Goal: Task Accomplishment & Management: Complete application form

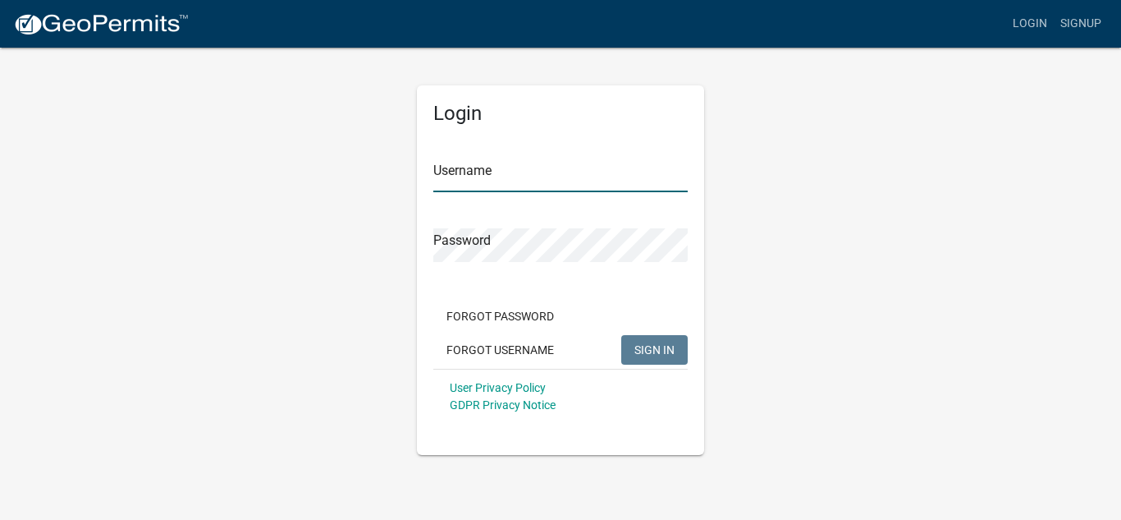
click at [450, 184] on input "Username" at bounding box center [560, 175] width 254 height 34
type input "[EMAIL_ADDRESS][DOMAIN_NAME]"
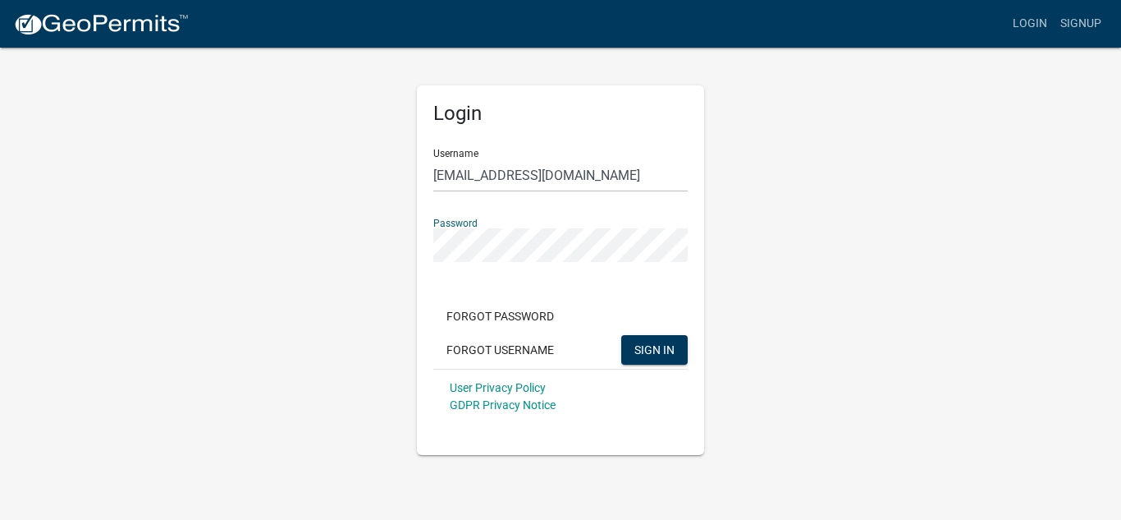
click at [621, 335] on button "SIGN IN" at bounding box center [654, 350] width 66 height 30
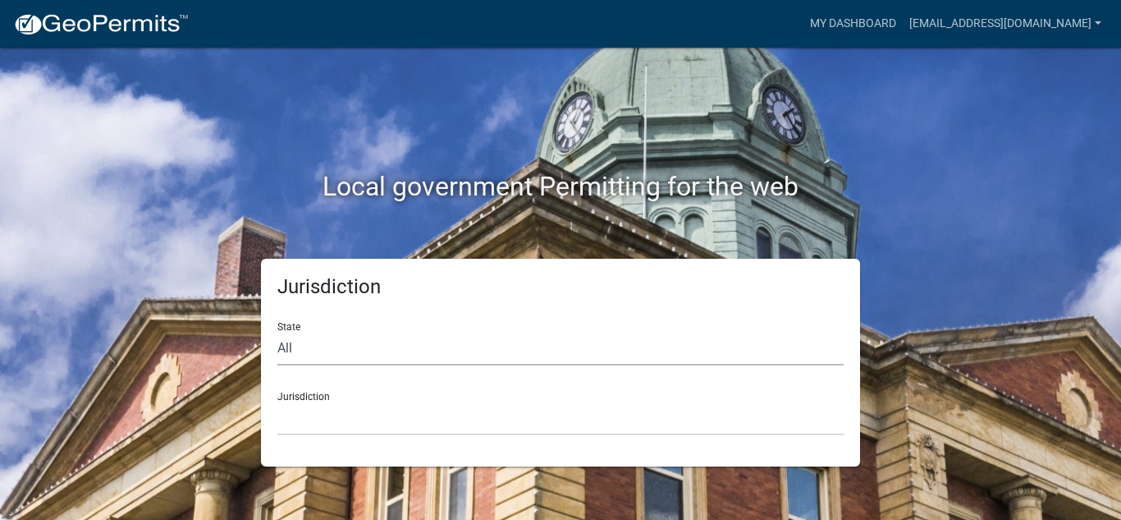
click at [301, 333] on select "All [US_STATE] [US_STATE] [US_STATE] [US_STATE] [US_STATE] [US_STATE] [US_STATE…" at bounding box center [560, 349] width 566 height 34
select select "[US_STATE]"
click at [277, 332] on select "All [US_STATE] [US_STATE] [US_STATE] [US_STATE] [US_STATE] [US_STATE] [US_STATE…" at bounding box center [560, 349] width 566 height 34
click at [319, 423] on select "[GEOGRAPHIC_DATA], [US_STATE][PERSON_NAME][GEOGRAPHIC_DATA], [US_STATE][PERSON_…" at bounding box center [560, 418] width 566 height 34
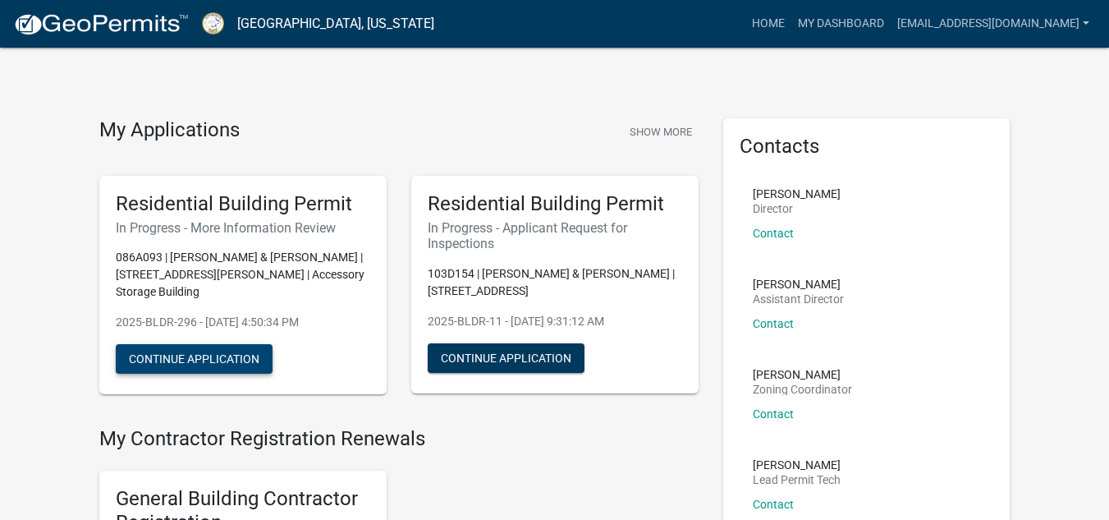
click at [190, 346] on button "Continue Application" at bounding box center [194, 359] width 157 height 30
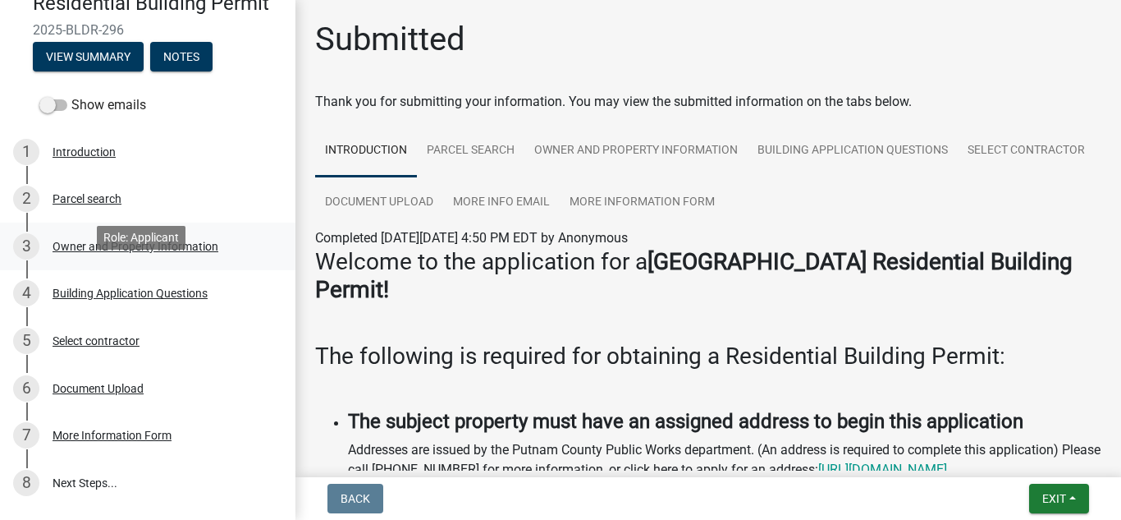
scroll to position [6, 0]
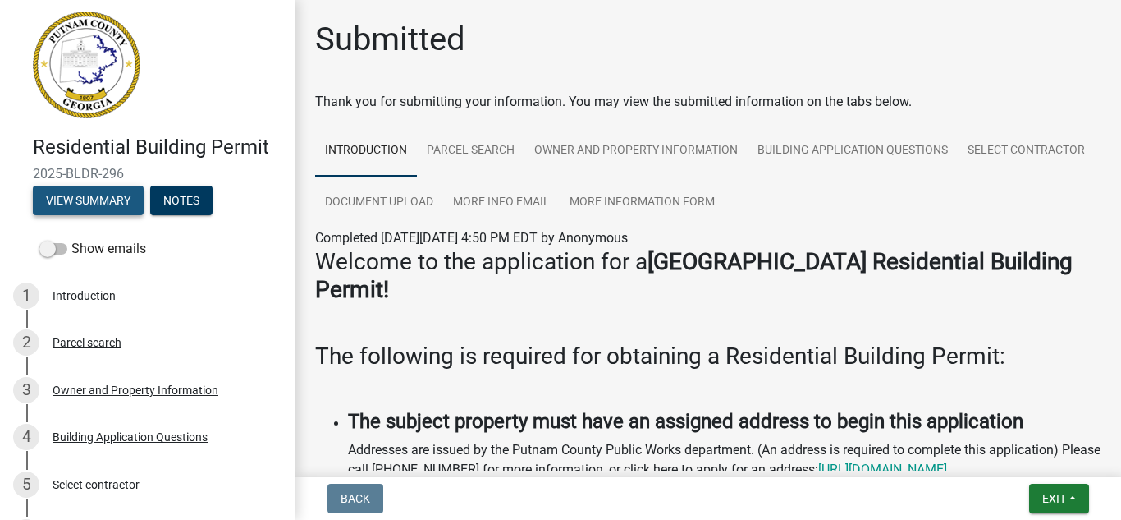
click at [80, 192] on button "View Summary" at bounding box center [88, 200] width 111 height 30
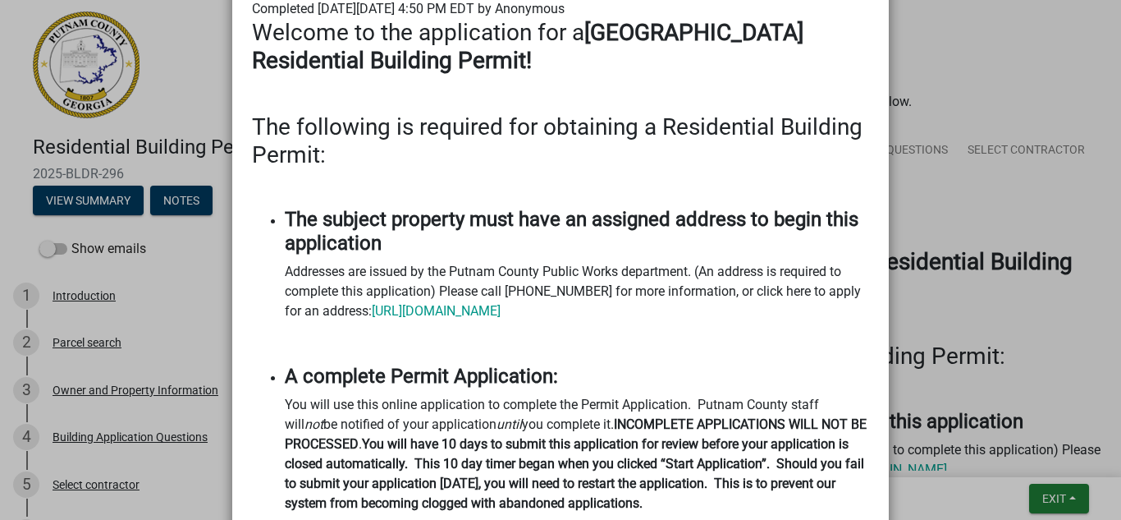
scroll to position [0, 0]
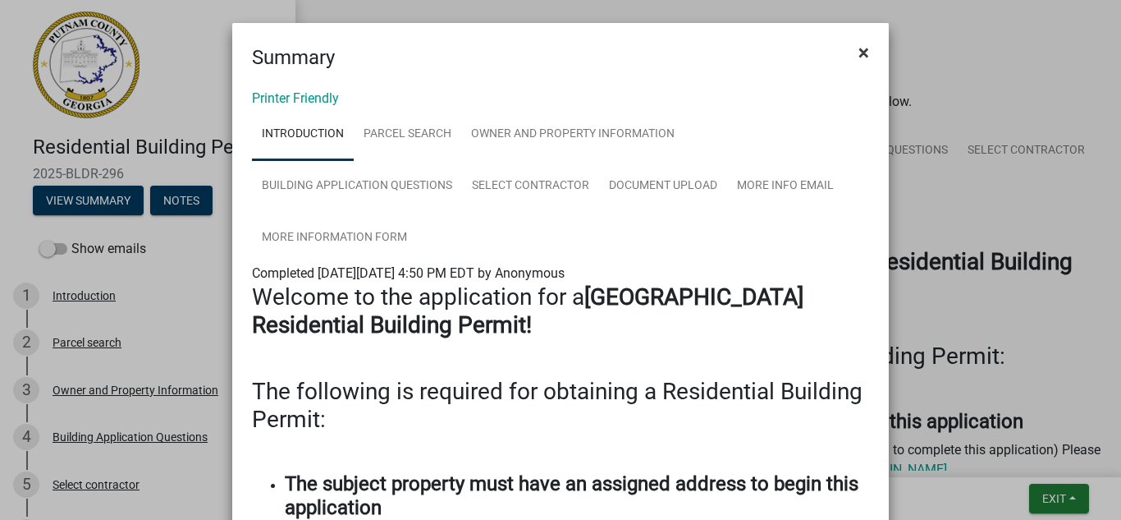
click at [859, 58] on span "×" at bounding box center [863, 52] width 11 height 23
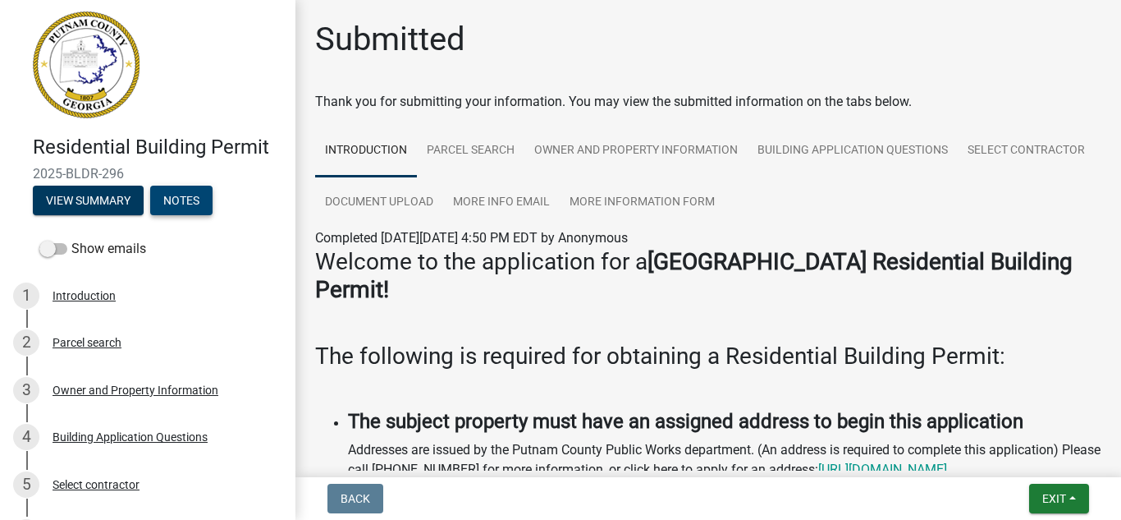
click at [190, 190] on button "Notes" at bounding box center [181, 200] width 62 height 30
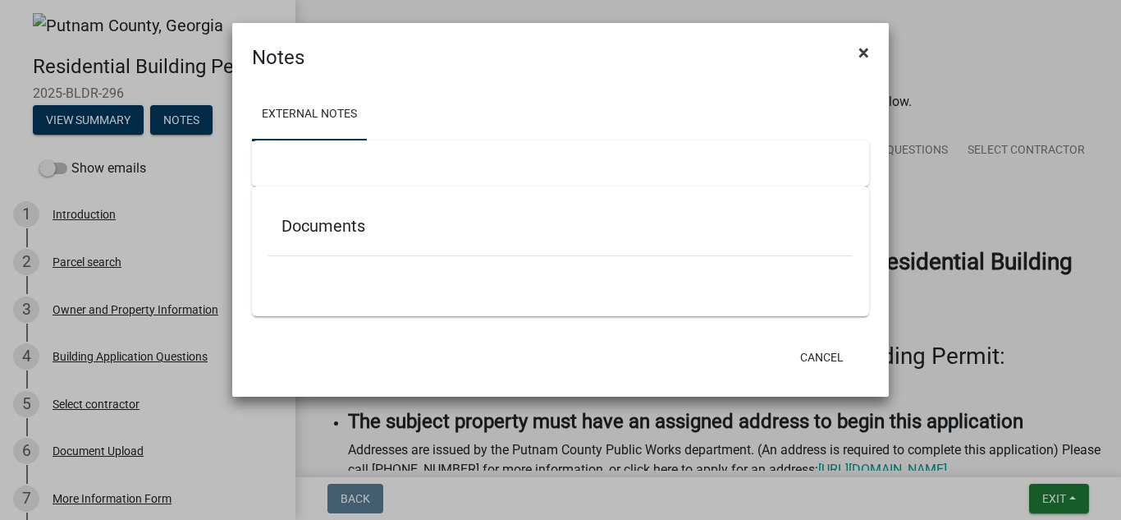
click at [865, 53] on span "×" at bounding box center [863, 52] width 11 height 23
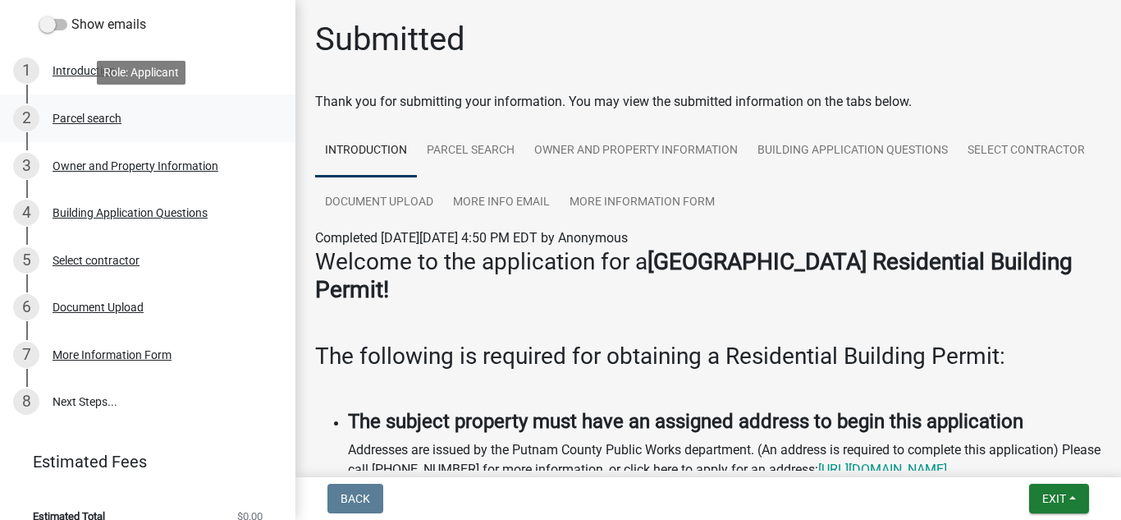
scroll to position [170, 0]
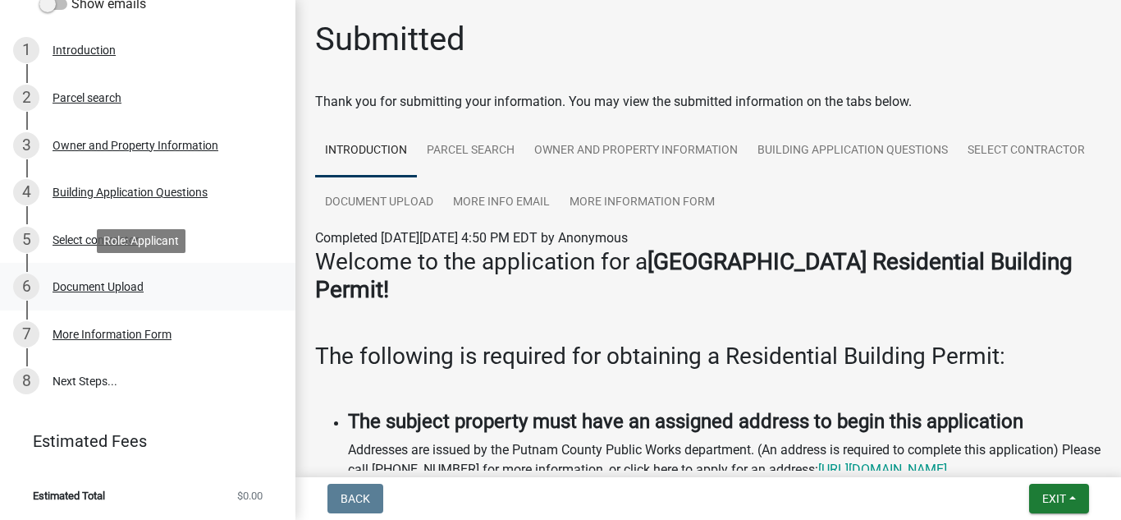
click at [109, 286] on div "Document Upload" at bounding box center [98, 286] width 91 height 11
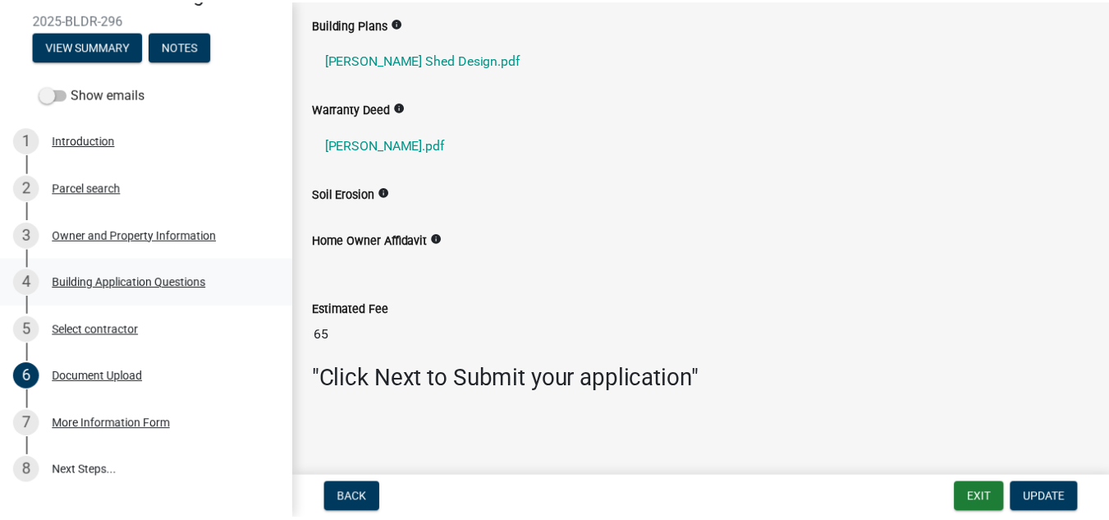
scroll to position [0, 0]
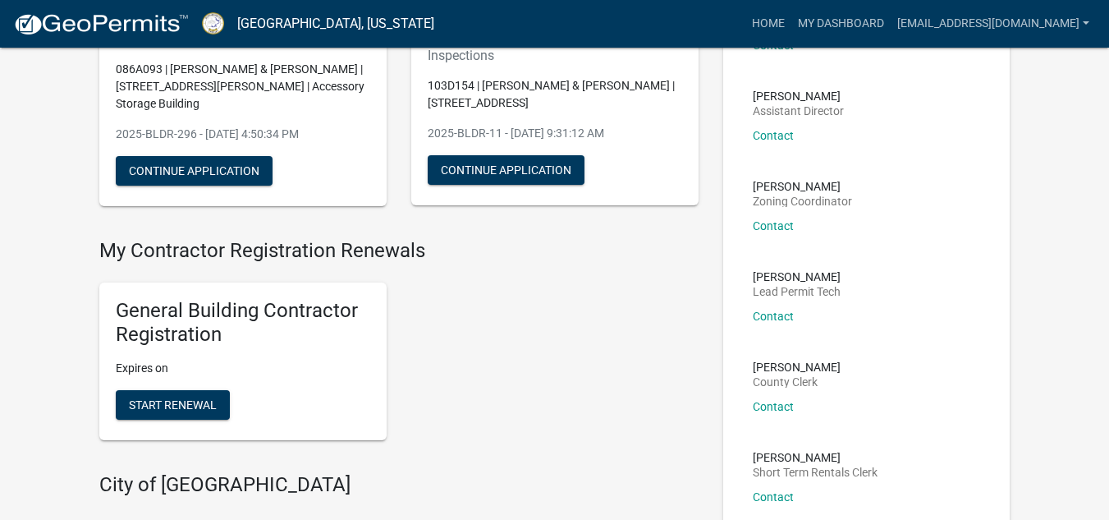
scroll to position [246, 0]
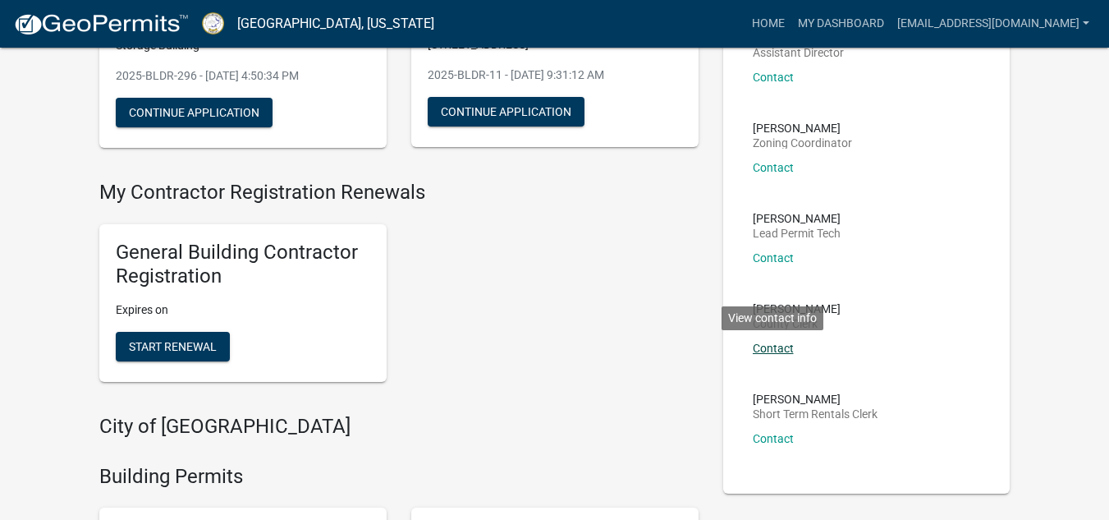
click at [780, 350] on link "Contact" at bounding box center [773, 347] width 41 height 13
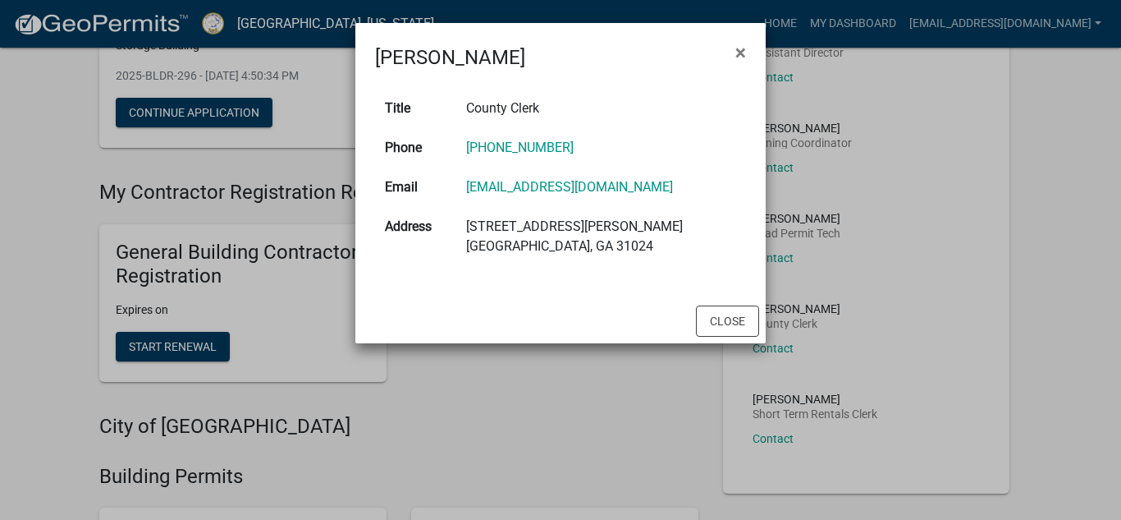
click at [887, 268] on ngb-modal-window "[PERSON_NAME] × Title County Clerk Phone [PHONE_NUMBER] Email [EMAIL_ADDRESS][D…" at bounding box center [560, 260] width 1121 height 520
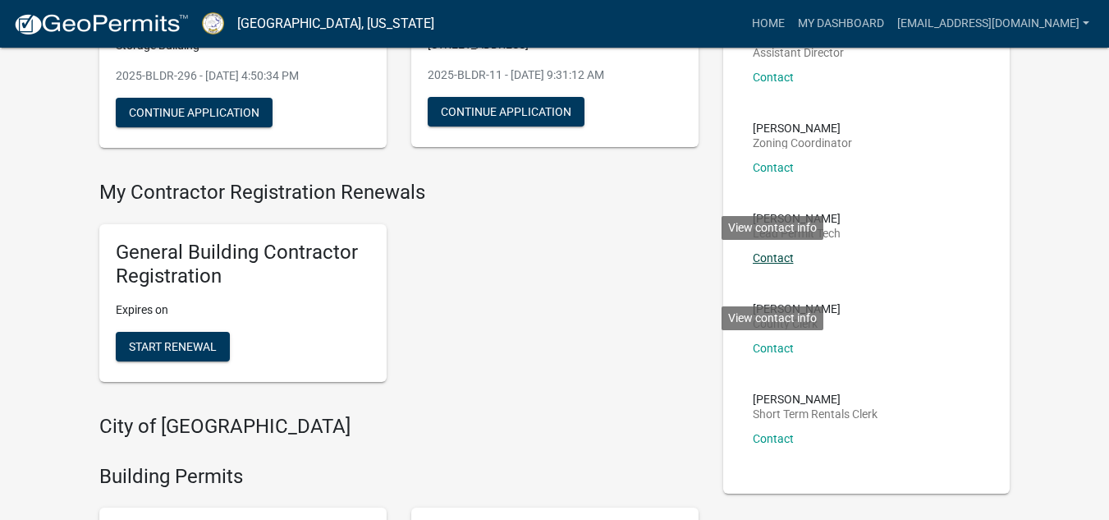
click at [773, 256] on link "Contact" at bounding box center [773, 257] width 41 height 13
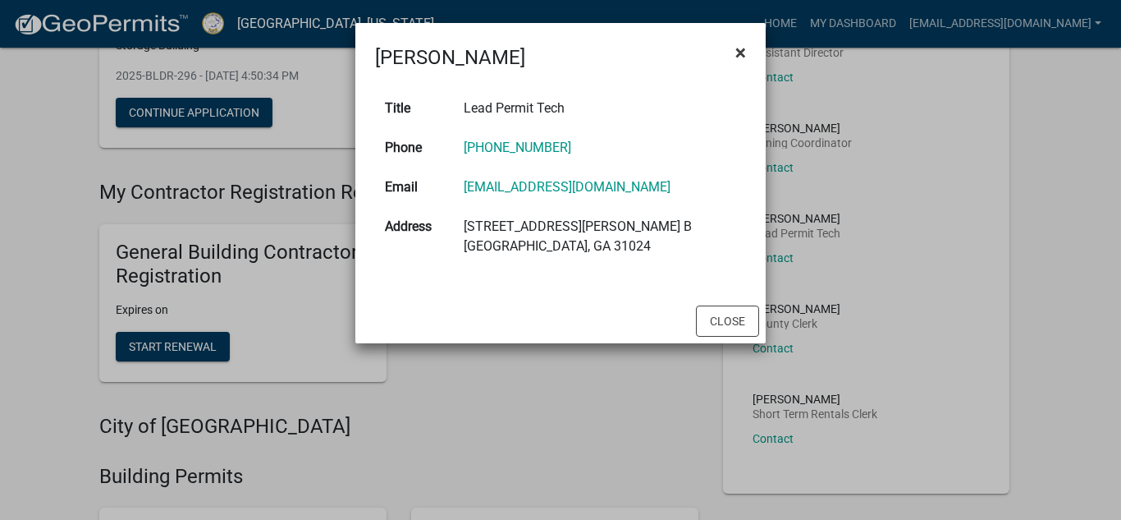
click at [740, 53] on span "×" at bounding box center [740, 52] width 11 height 23
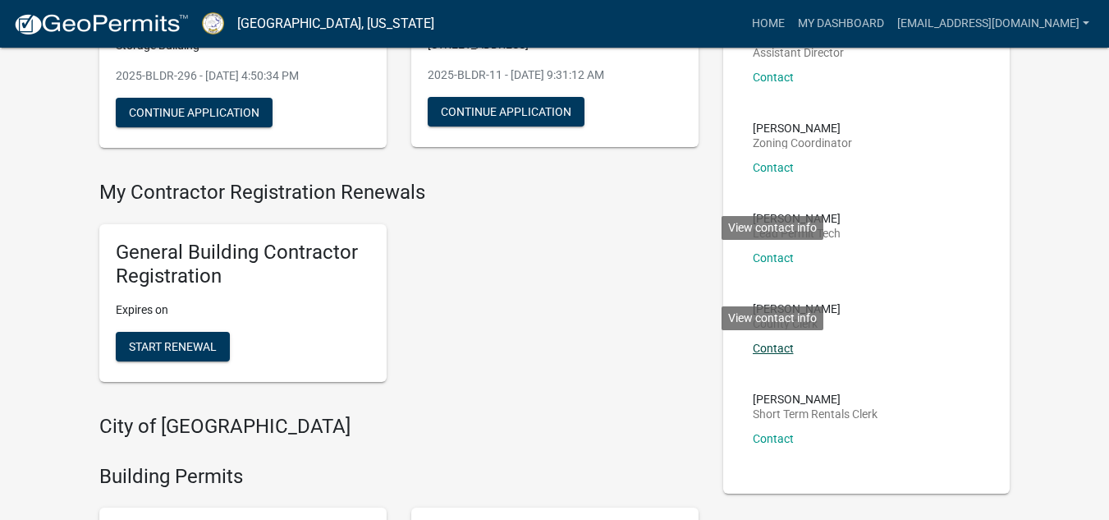
click at [773, 345] on link "Contact" at bounding box center [773, 347] width 41 height 13
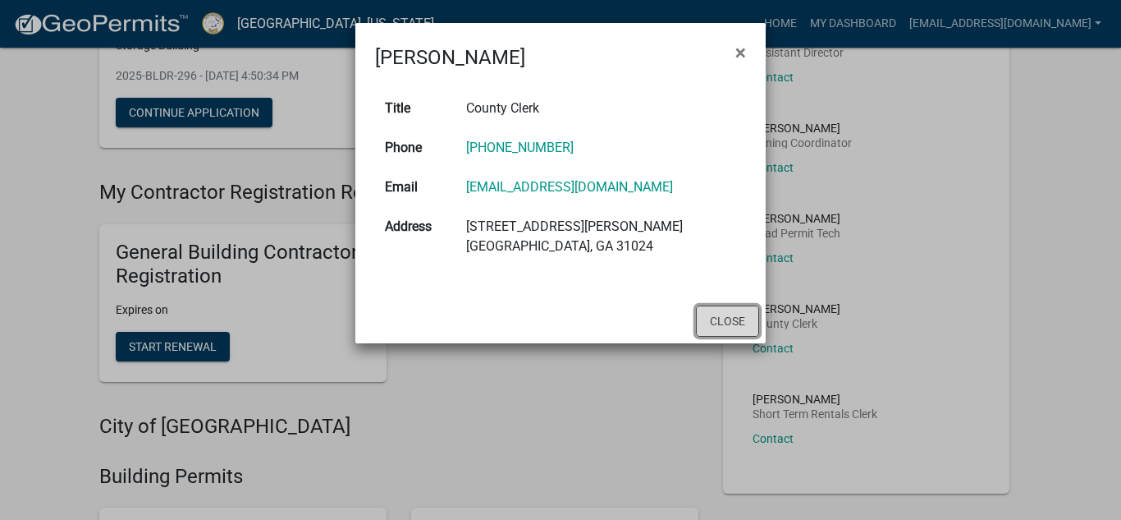
click at [726, 321] on button "Close" at bounding box center [727, 320] width 63 height 31
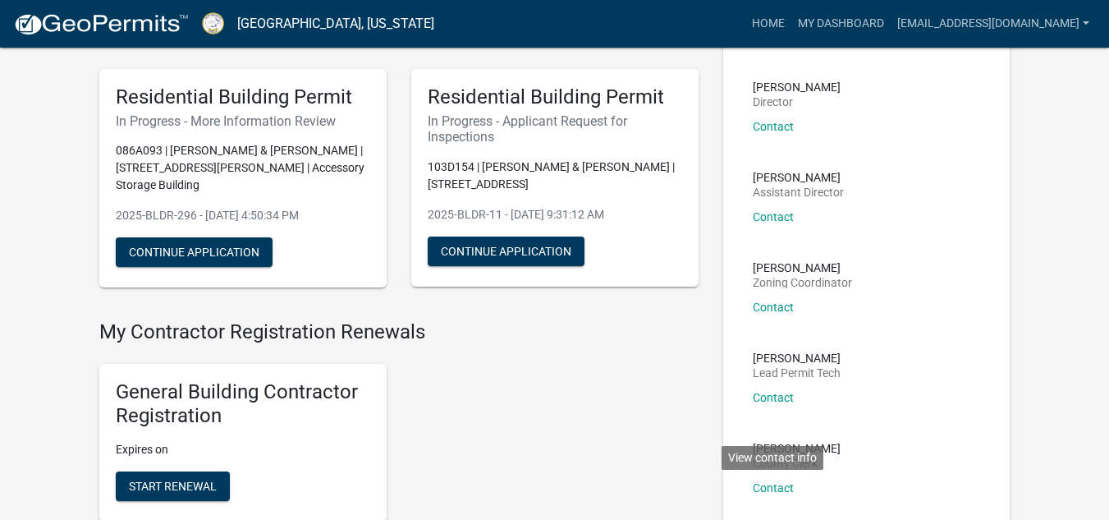
scroll to position [164, 0]
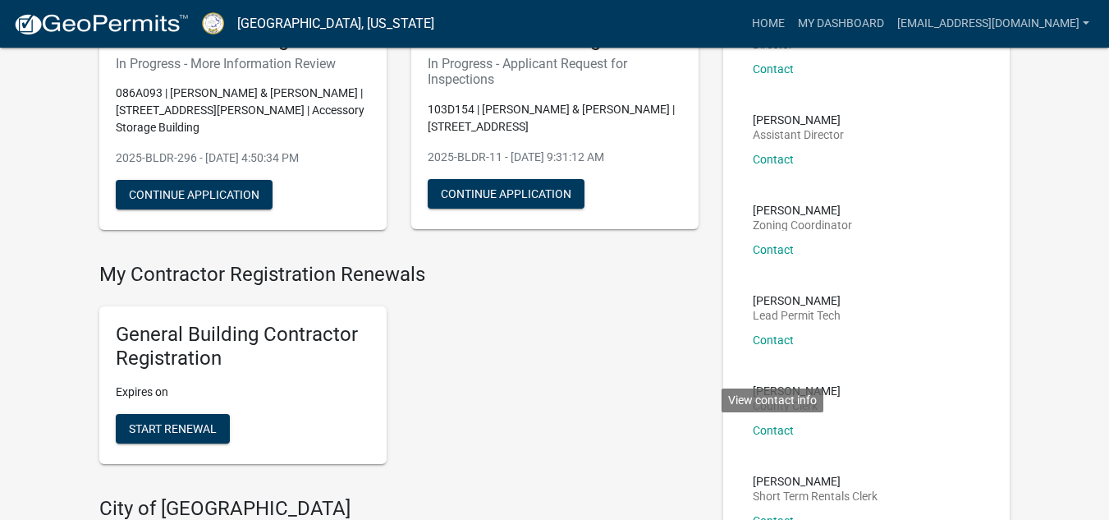
click at [946, 268] on li "[PERSON_NAME] Zoning Coordinator Contact" at bounding box center [866, 236] width 254 height 90
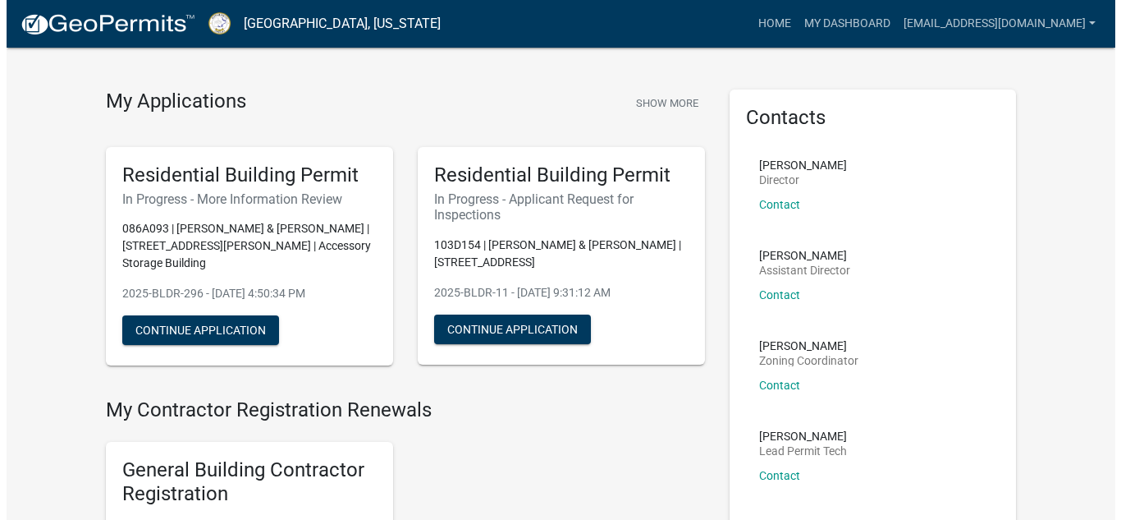
scroll to position [0, 0]
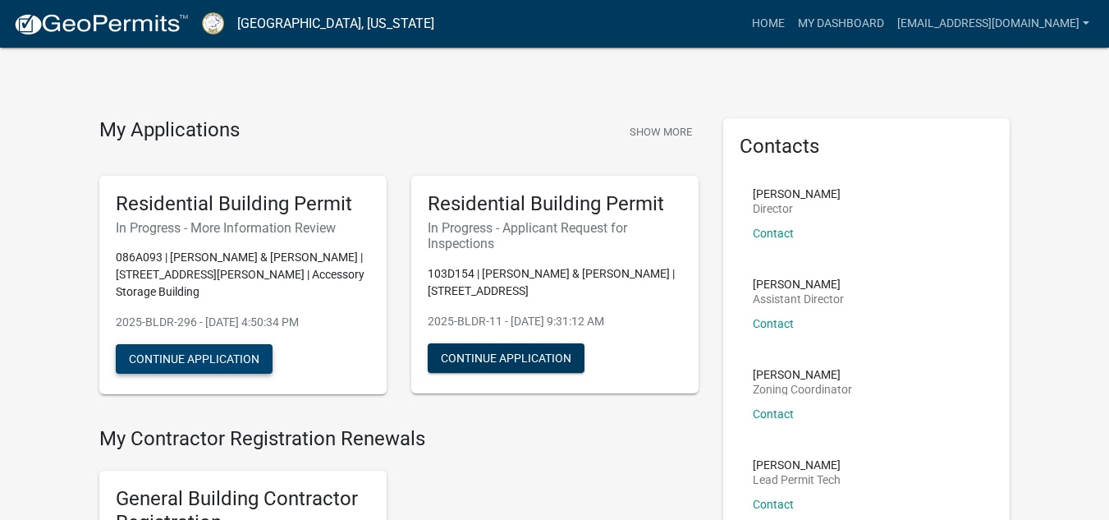
click at [185, 344] on button "Continue Application" at bounding box center [194, 359] width 157 height 30
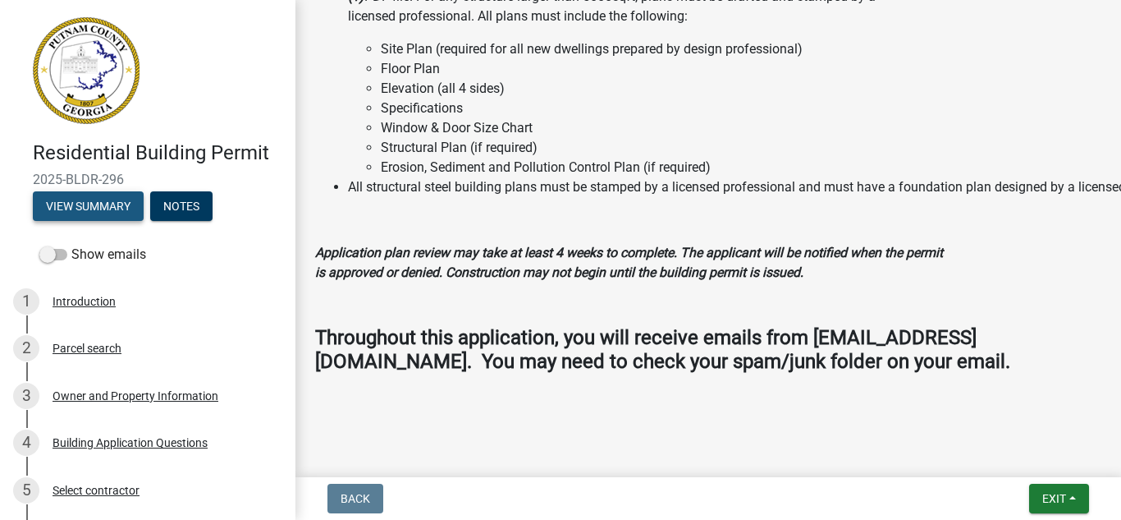
click at [97, 202] on button "View Summary" at bounding box center [88, 206] width 111 height 30
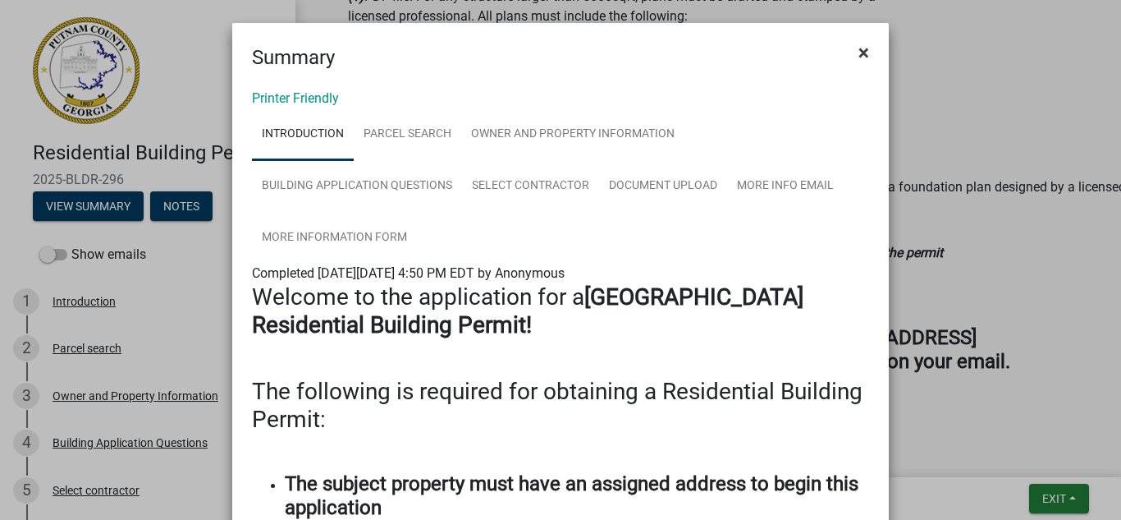
click at [858, 56] on span "×" at bounding box center [863, 52] width 11 height 23
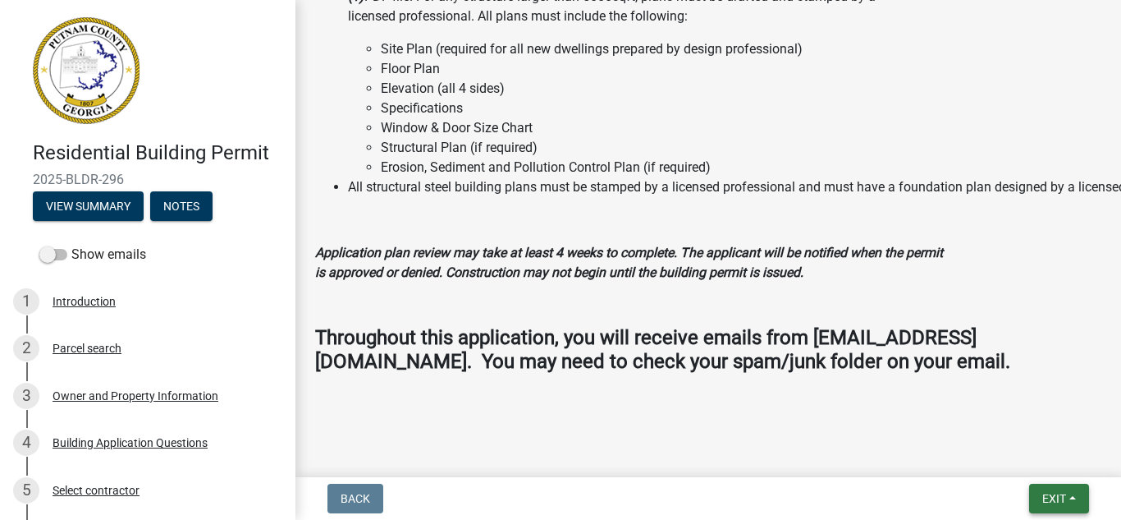
click at [1038, 491] on button "Exit" at bounding box center [1059, 498] width 60 height 30
click at [997, 455] on button "Save & Exit" at bounding box center [1023, 455] width 131 height 39
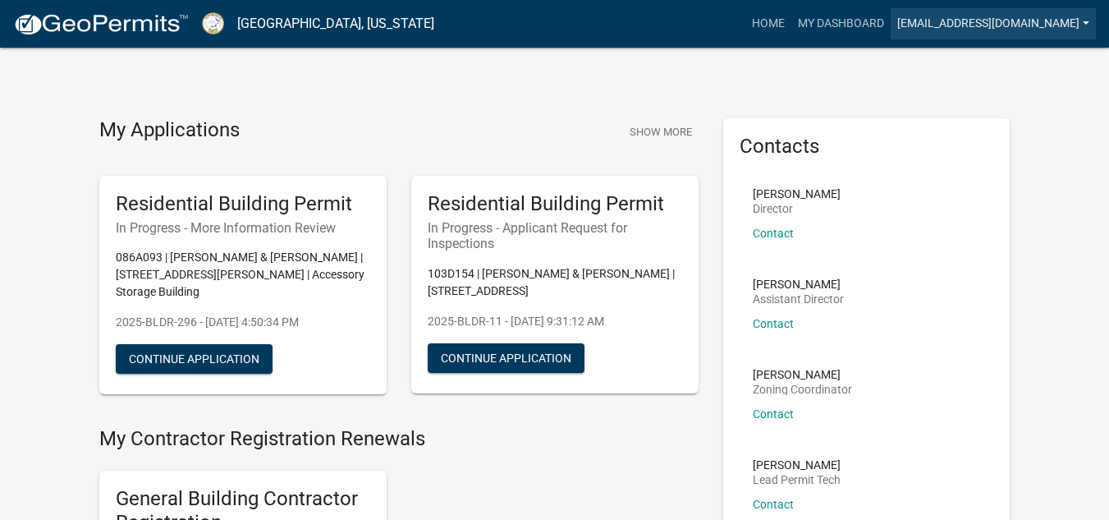
click at [1034, 25] on link "[EMAIL_ADDRESS][DOMAIN_NAME]" at bounding box center [992, 23] width 205 height 31
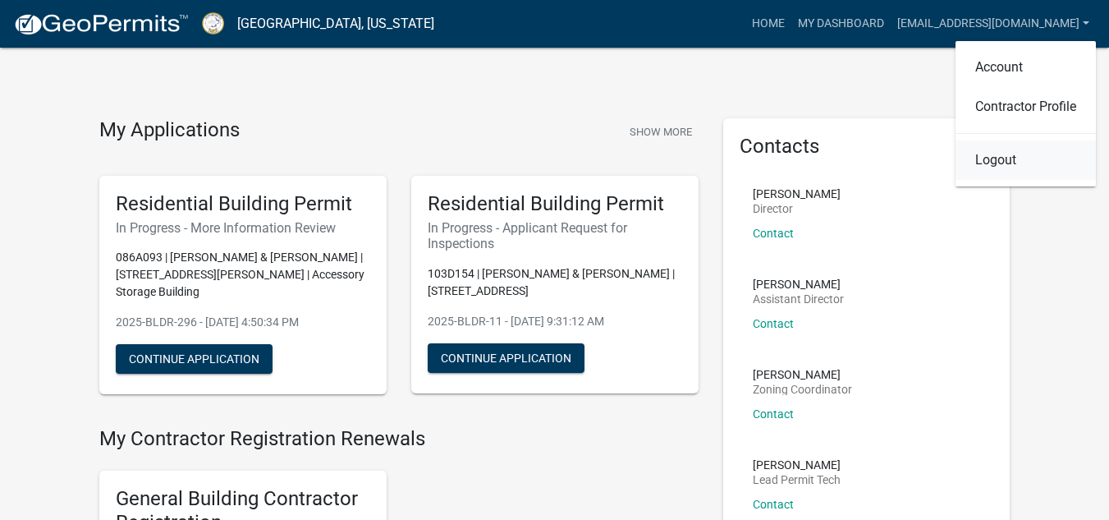
click at [984, 157] on link "Logout" at bounding box center [1025, 159] width 140 height 39
